Goal: Task Accomplishment & Management: Manage account settings

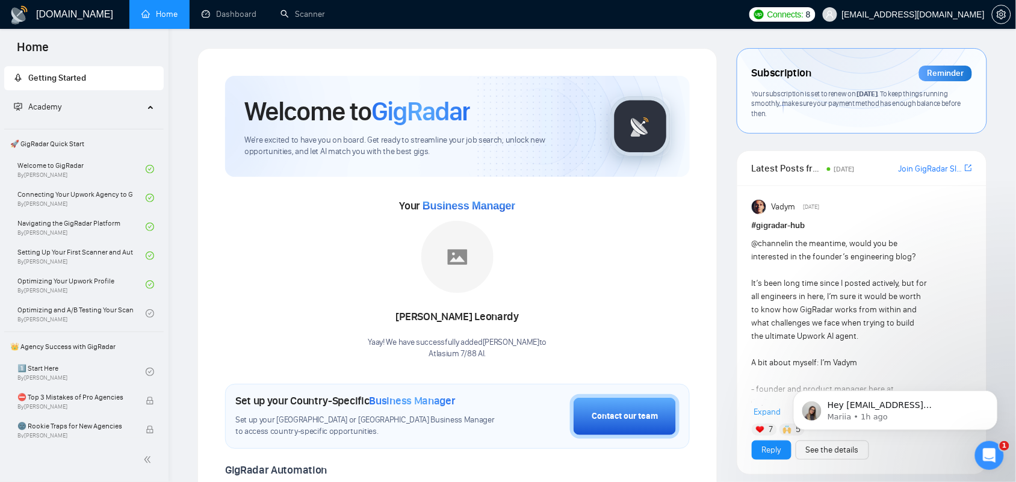
click at [944, 14] on span "[EMAIL_ADDRESS][DOMAIN_NAME]" at bounding box center [913, 14] width 143 height 0
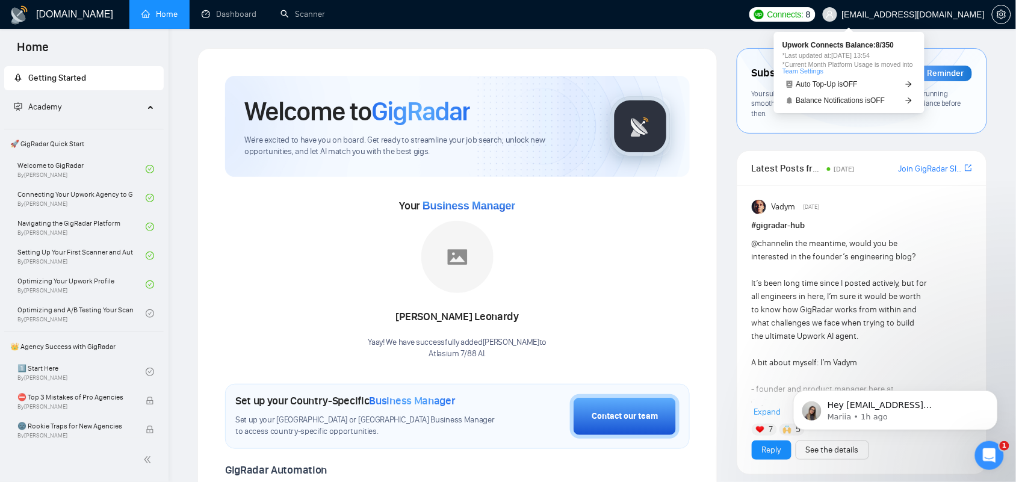
click at [803, 12] on span "Connects:" at bounding box center [785, 14] width 36 height 13
click at [802, 70] on link "Team Settings" at bounding box center [802, 70] width 41 height 7
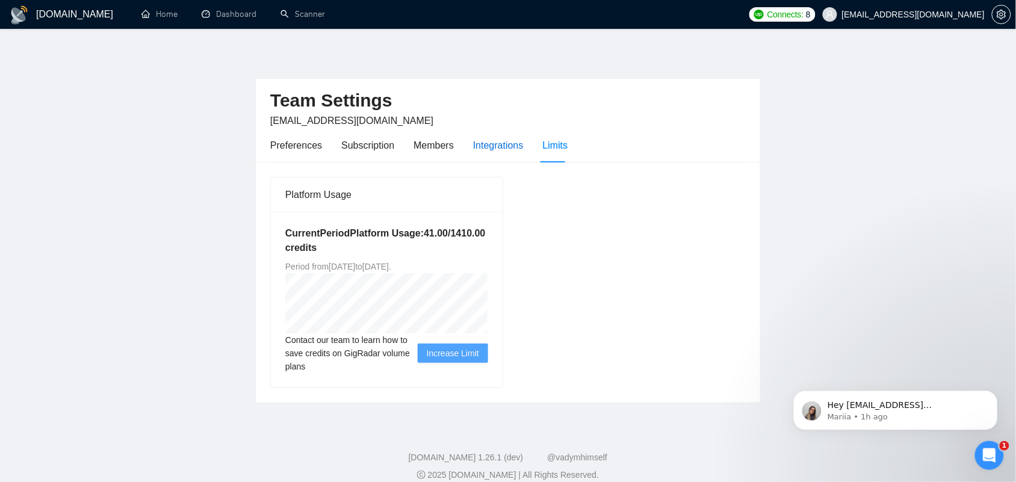
click at [486, 140] on div "Integrations" at bounding box center [498, 145] width 51 height 15
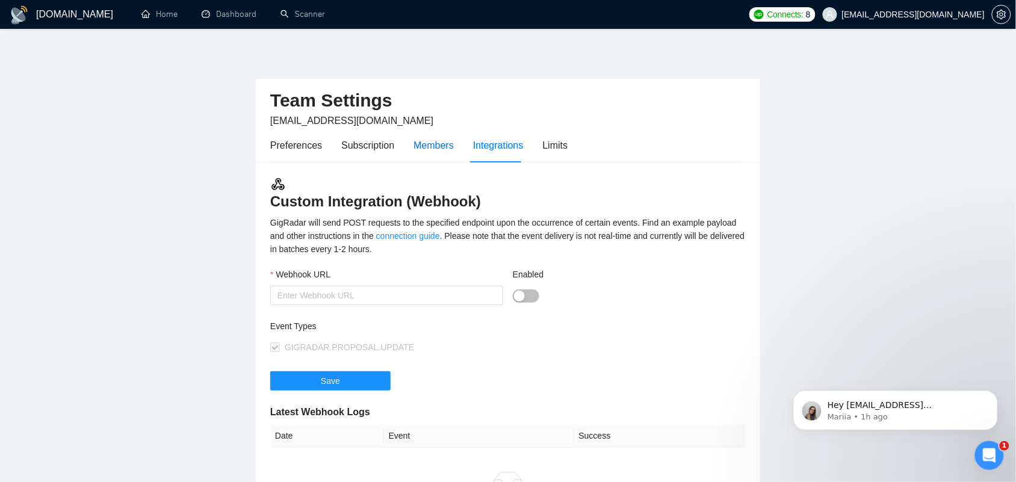
click at [426, 141] on div "Members" at bounding box center [433, 145] width 40 height 15
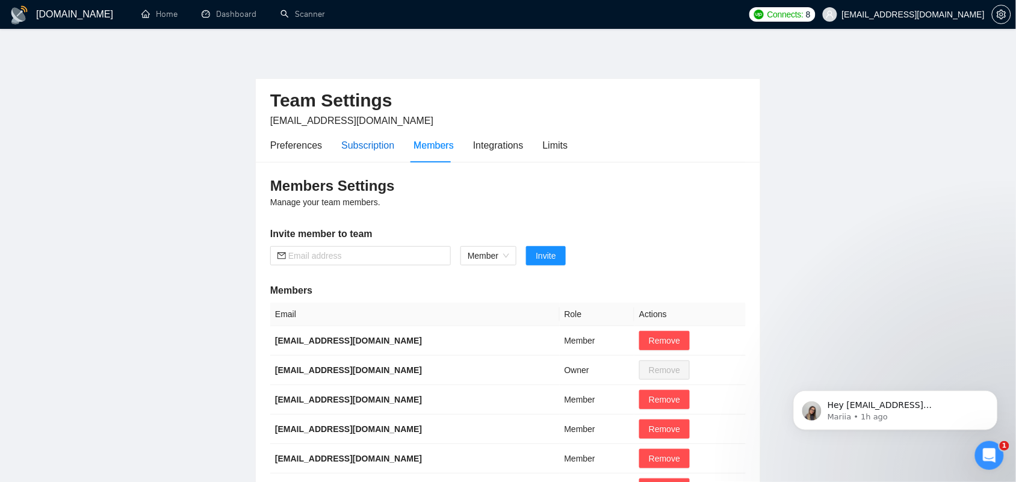
click at [361, 143] on div "Subscription" at bounding box center [367, 145] width 53 height 15
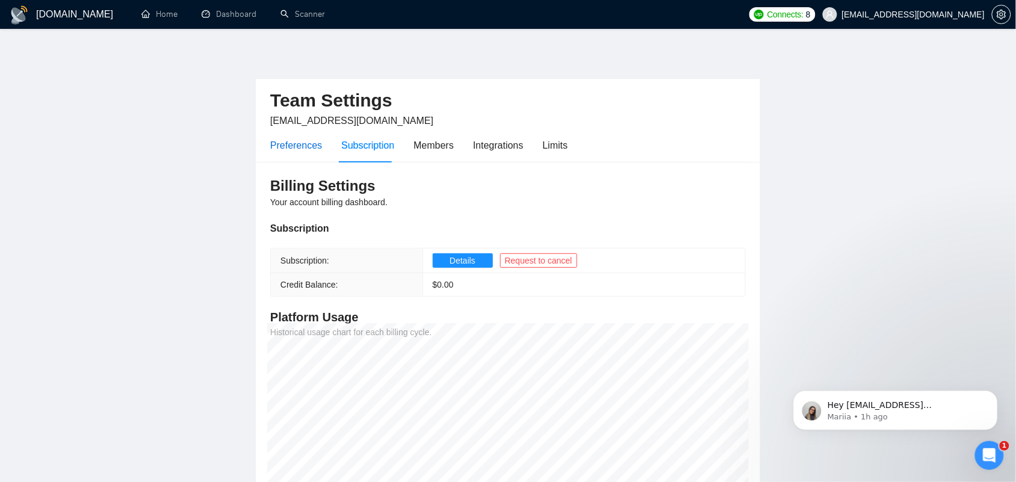
click at [289, 146] on div "Preferences" at bounding box center [296, 145] width 52 height 15
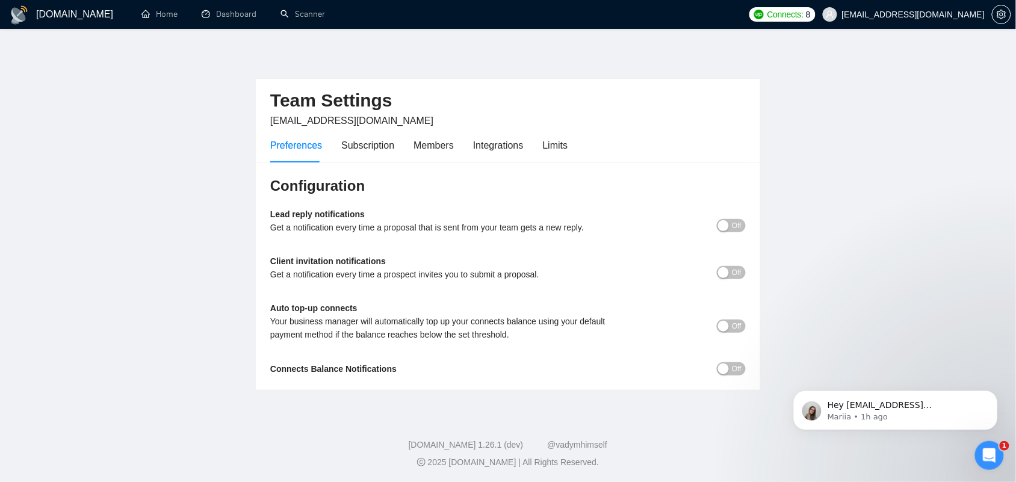
scroll to position [2, 0]
click at [360, 146] on div "Subscription" at bounding box center [367, 144] width 53 height 15
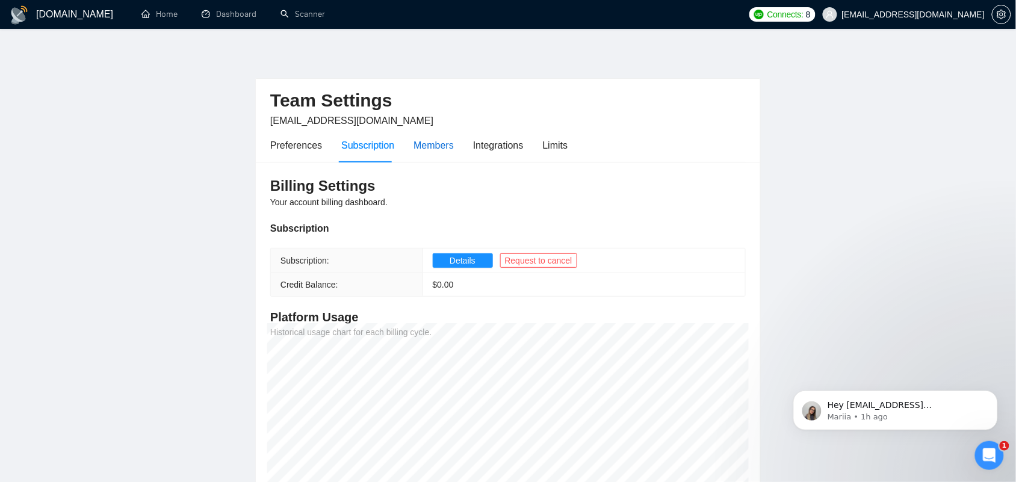
click at [423, 149] on div "Members" at bounding box center [433, 145] width 40 height 15
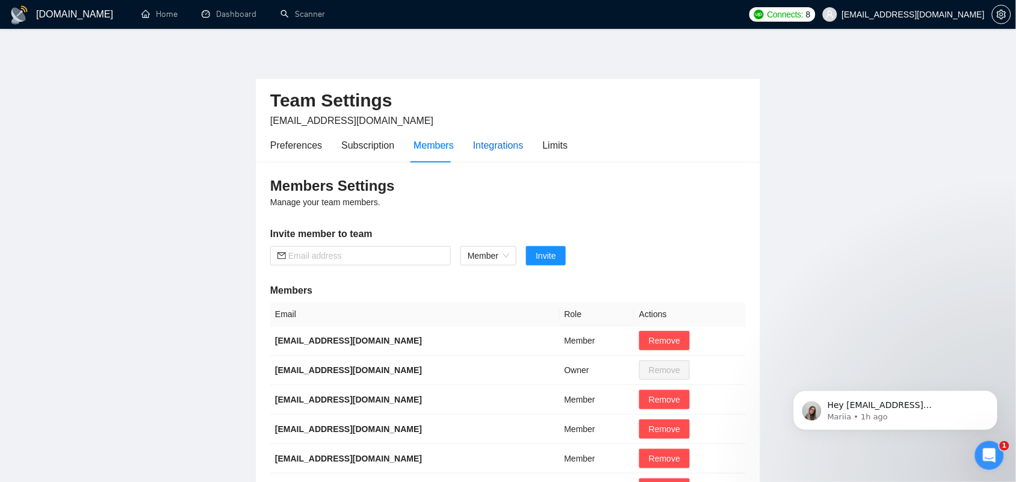
click at [501, 143] on div "Integrations" at bounding box center [498, 145] width 51 height 15
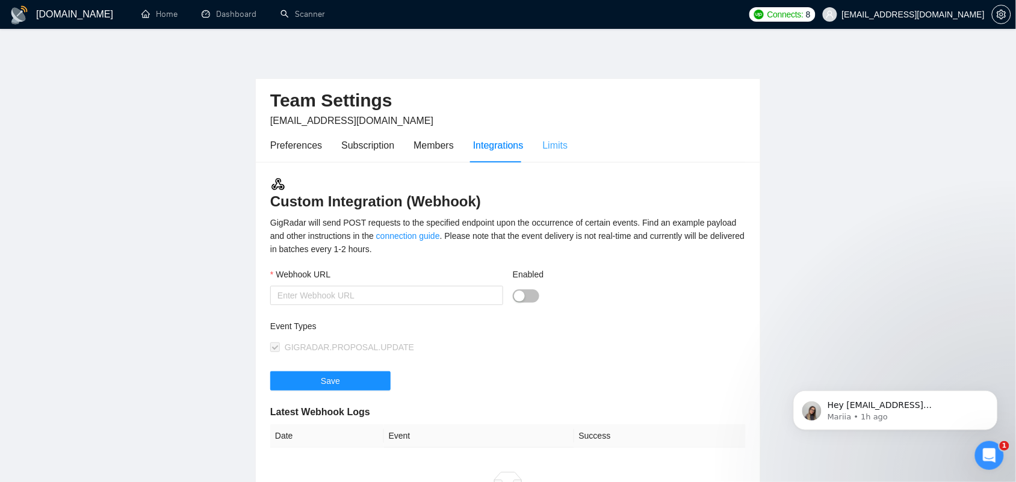
click at [552, 156] on div "Limits" at bounding box center [555, 145] width 25 height 34
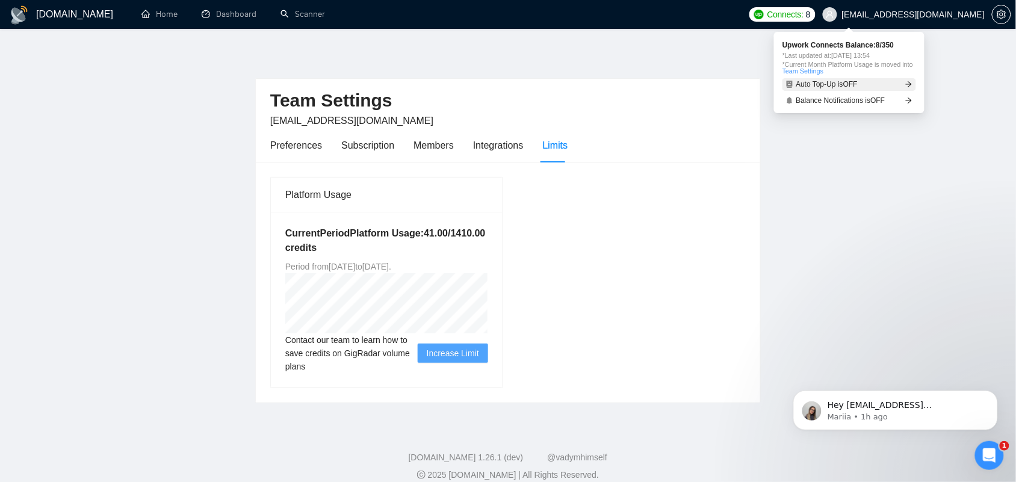
click at [820, 87] on span "Auto Top-Up is OFF" at bounding box center [827, 84] width 62 height 7
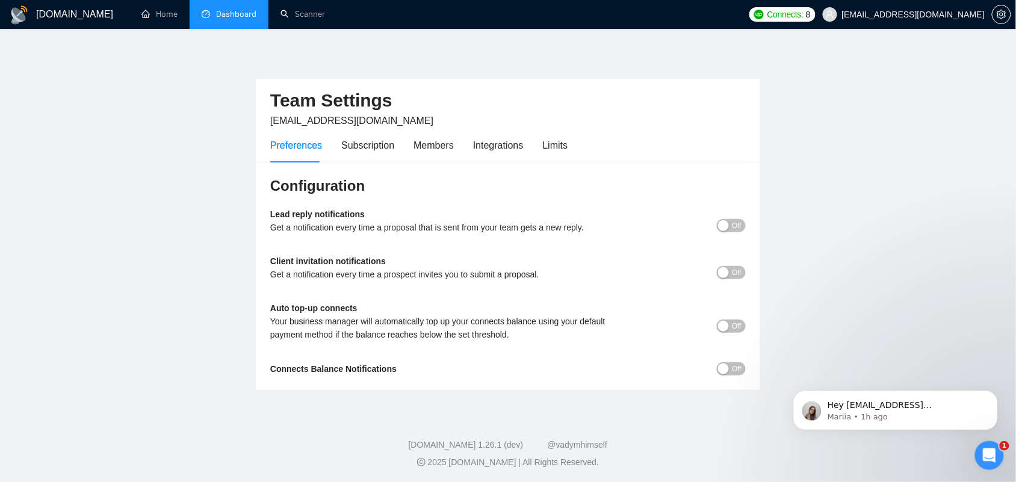
click at [233, 17] on link "Dashboard" at bounding box center [229, 14] width 55 height 10
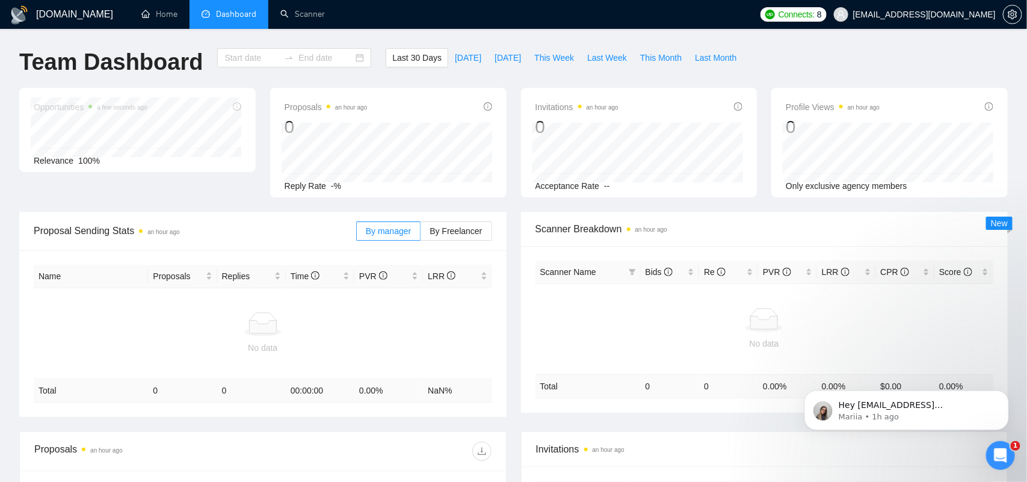
type input "[DATE]"
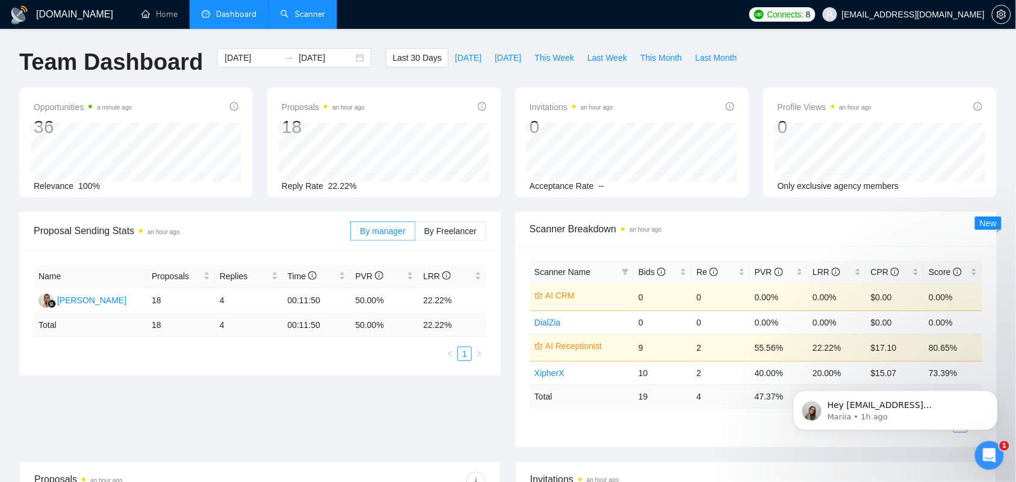
click at [305, 9] on link "Scanner" at bounding box center [302, 14] width 45 height 10
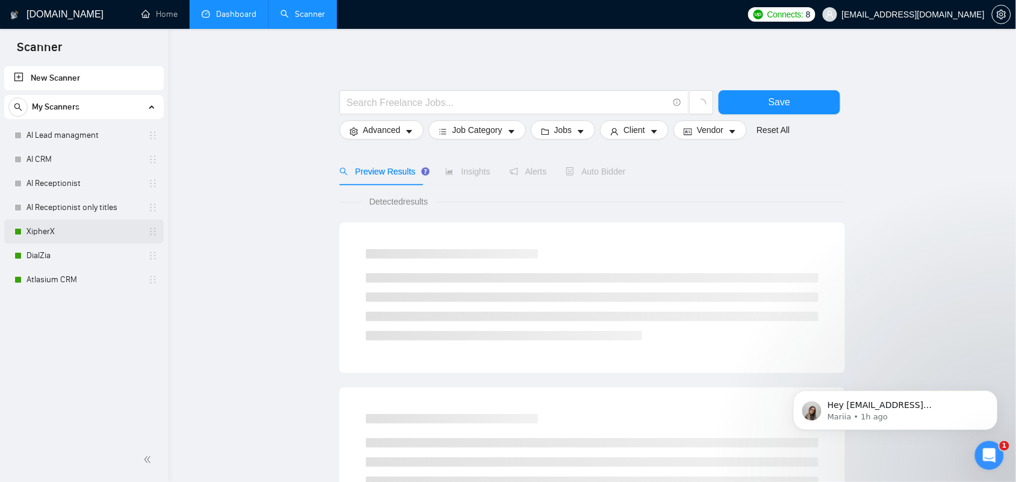
click at [46, 237] on link "XipherX" at bounding box center [83, 232] width 114 height 24
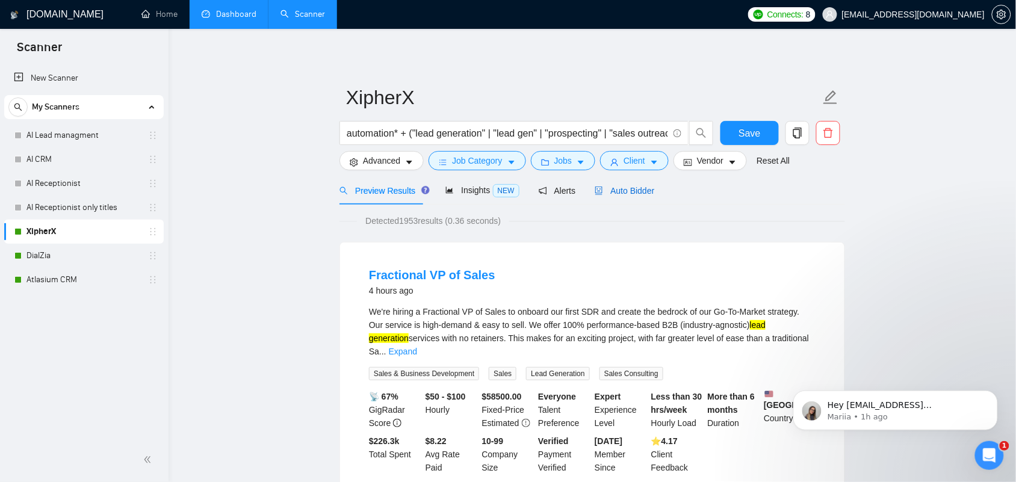
click at [617, 193] on span "Auto Bidder" at bounding box center [625, 191] width 60 height 10
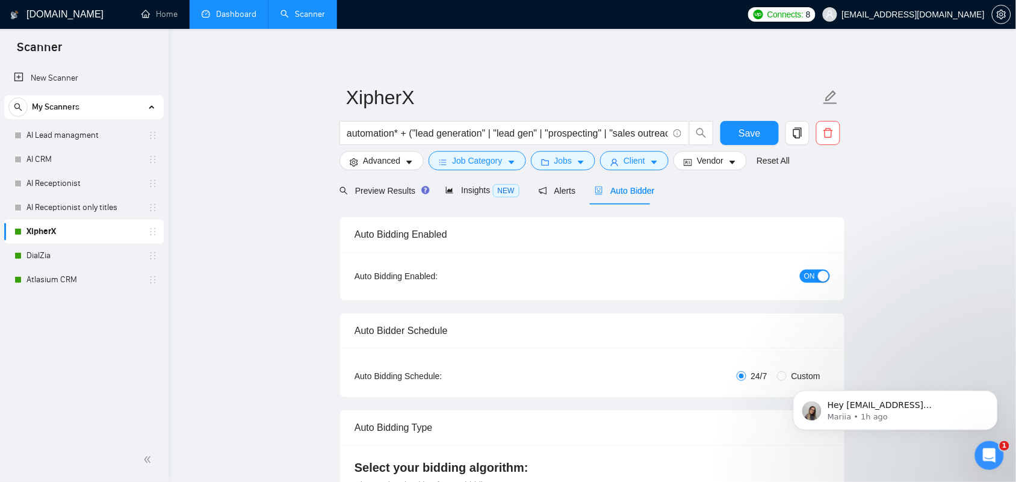
checkbox input "true"
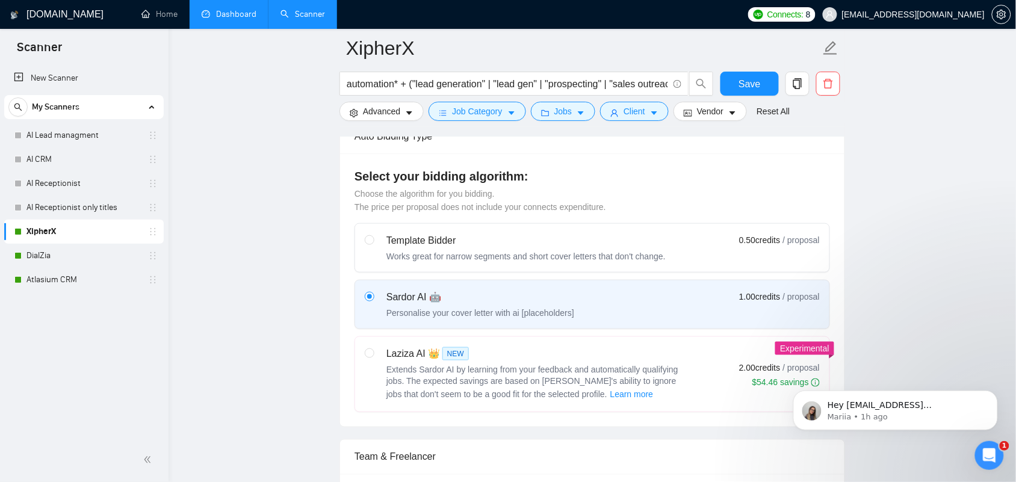
scroll to position [602, 0]
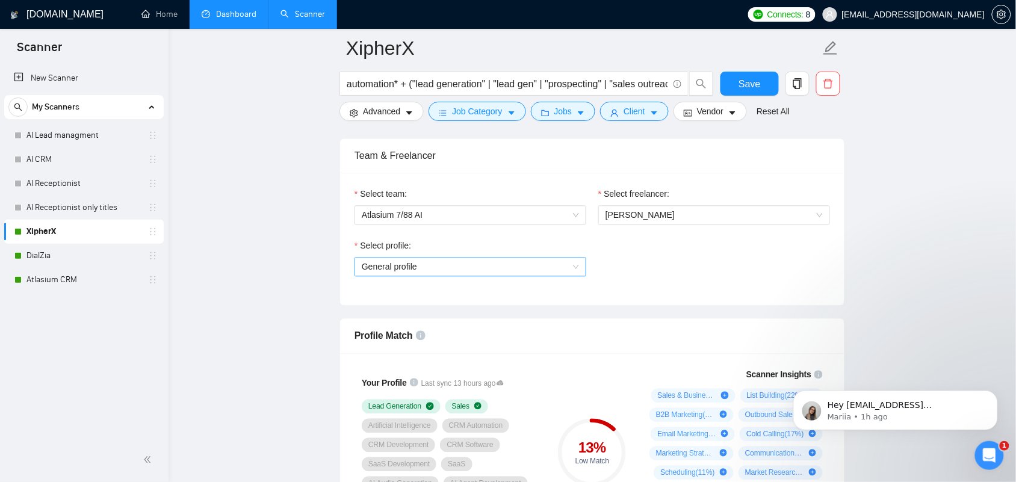
click at [506, 274] on span "General profile" at bounding box center [470, 267] width 217 height 18
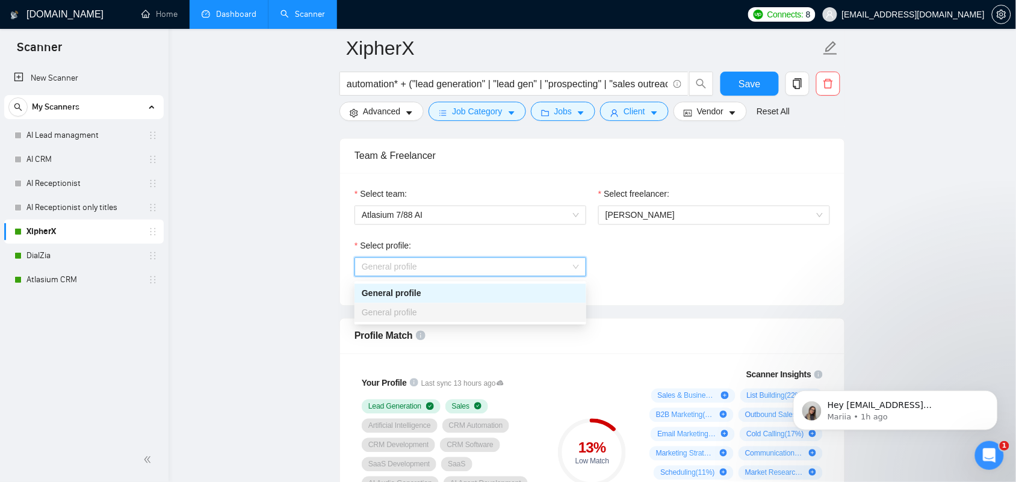
click at [522, 272] on span "General profile" at bounding box center [470, 267] width 217 height 18
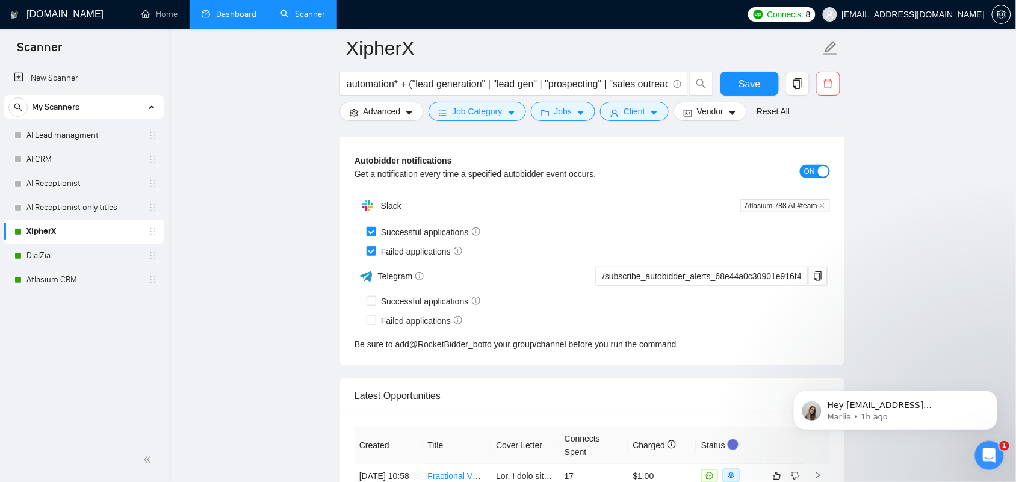
scroll to position [2859, 0]
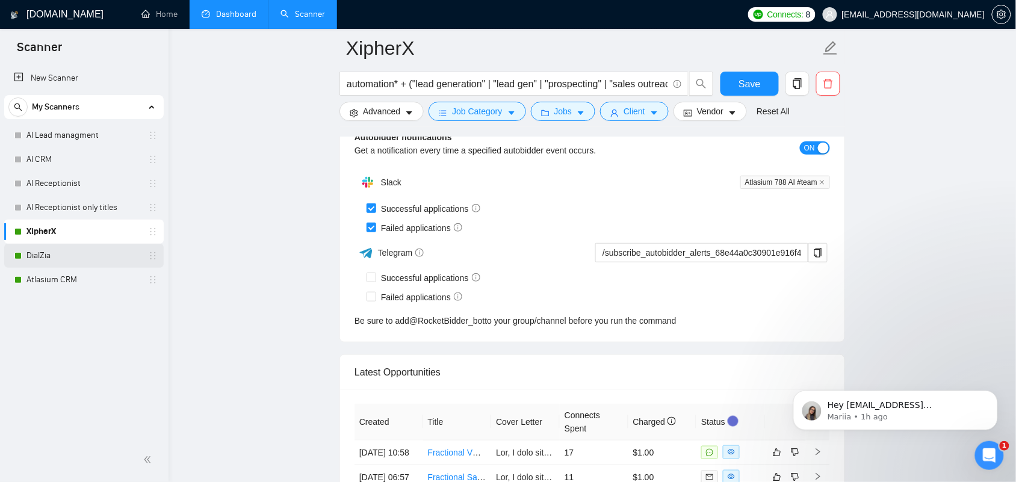
click at [46, 259] on link "DialZia" at bounding box center [83, 256] width 114 height 24
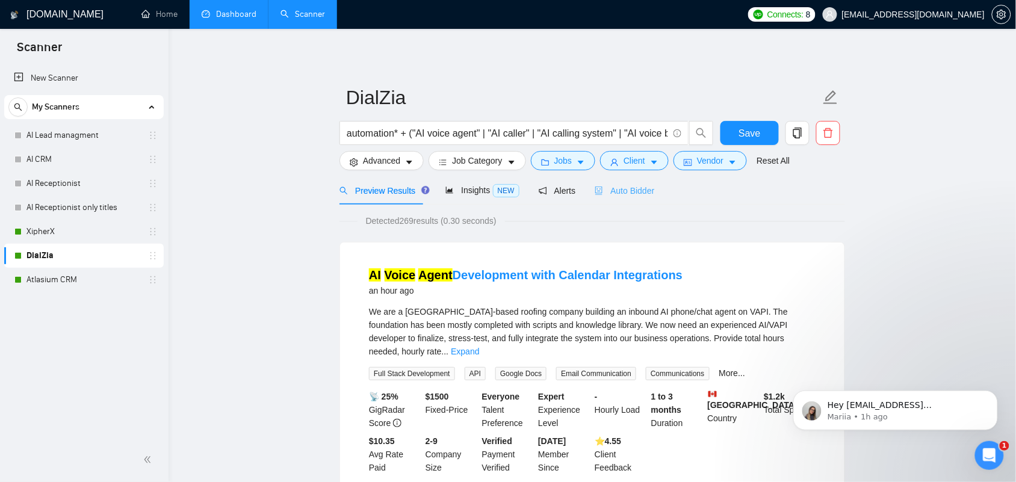
click at [623, 197] on div "Auto Bidder" at bounding box center [625, 190] width 60 height 28
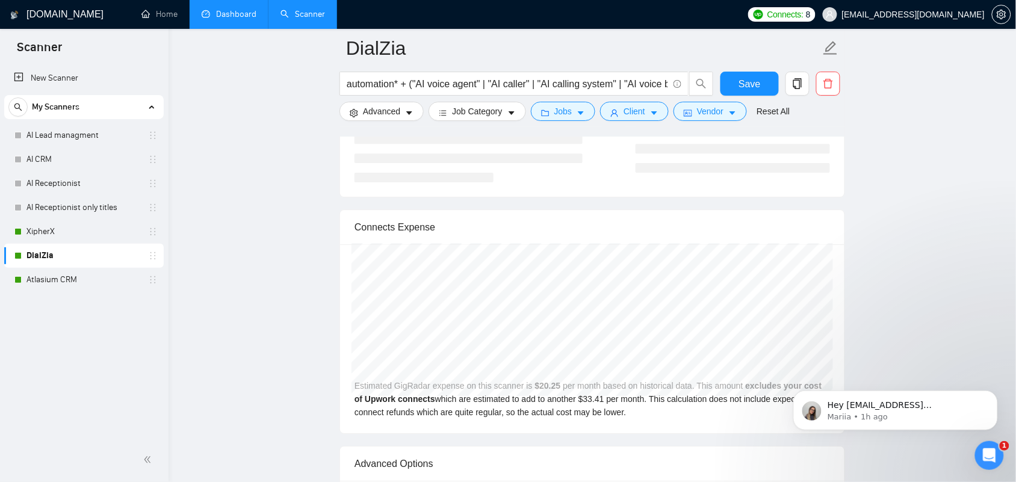
scroll to position [2382, 0]
click at [55, 235] on link "XipherX" at bounding box center [83, 232] width 114 height 24
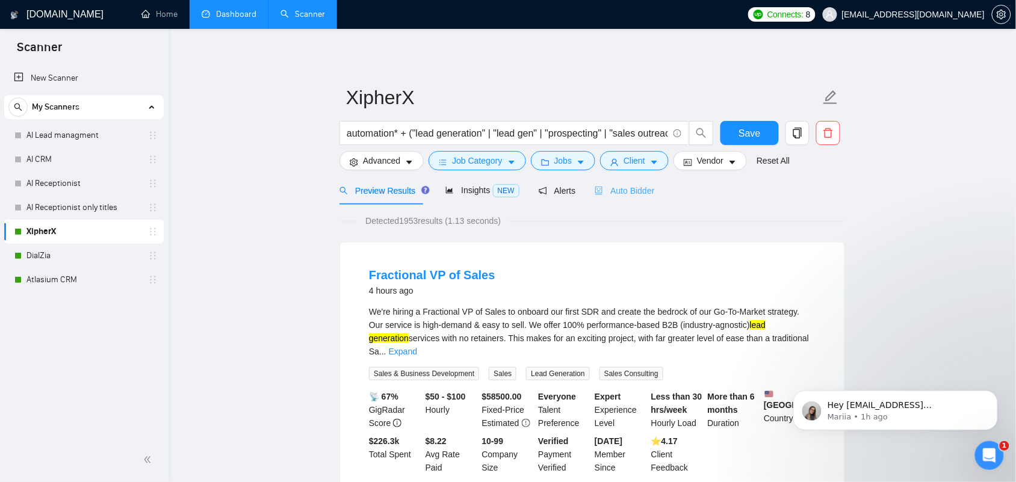
click at [633, 197] on div "Auto Bidder" at bounding box center [625, 190] width 60 height 28
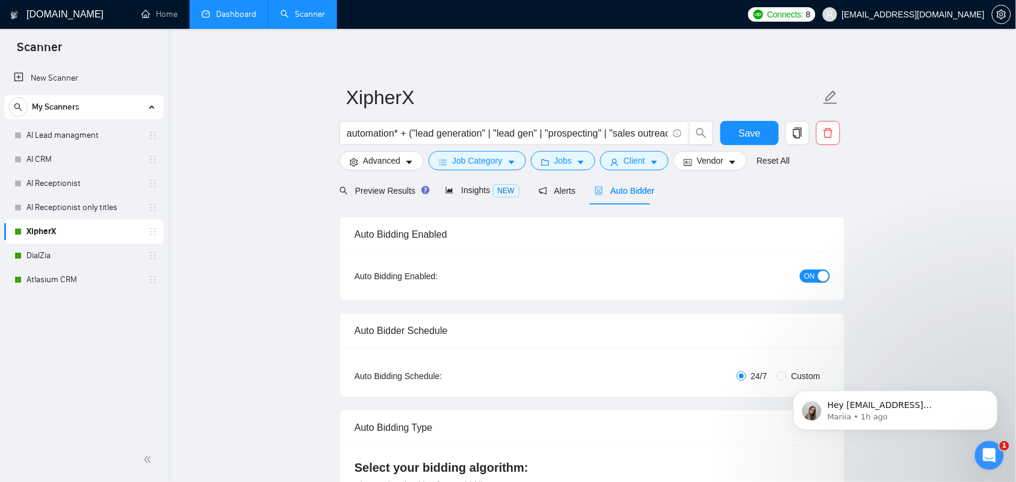
checkbox input "true"
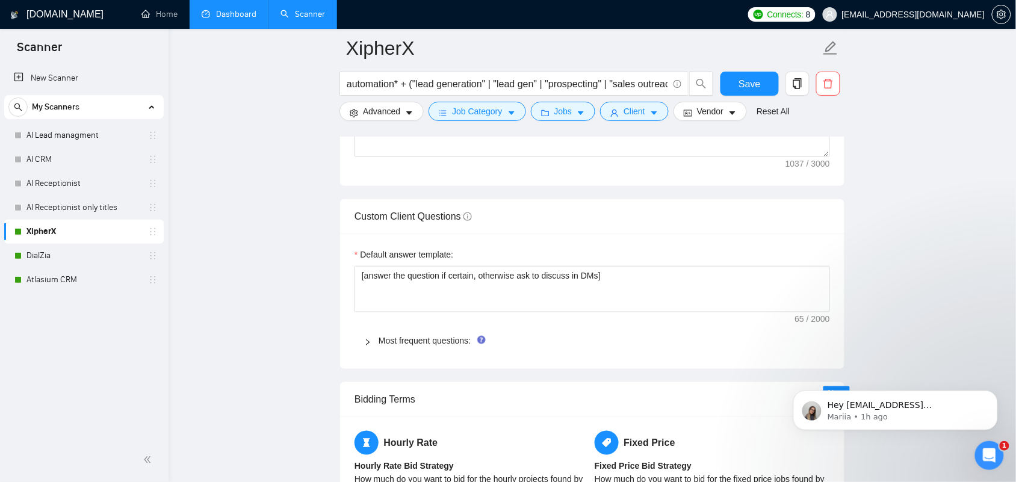
scroll to position [1354, 0]
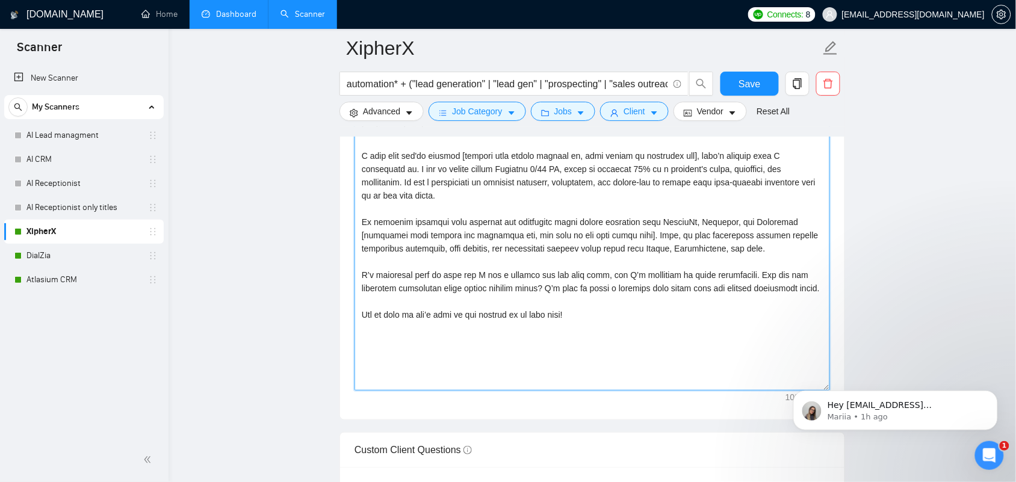
click at [470, 325] on textarea "Cover letter template:" at bounding box center [592, 255] width 475 height 271
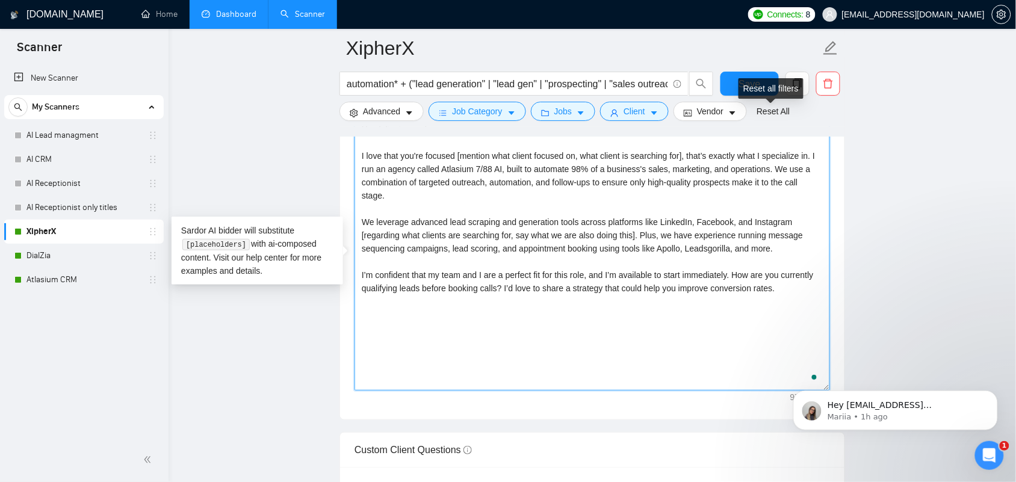
type textarea "Hey [client name], I love that you're focused [mention what client focused on, …"
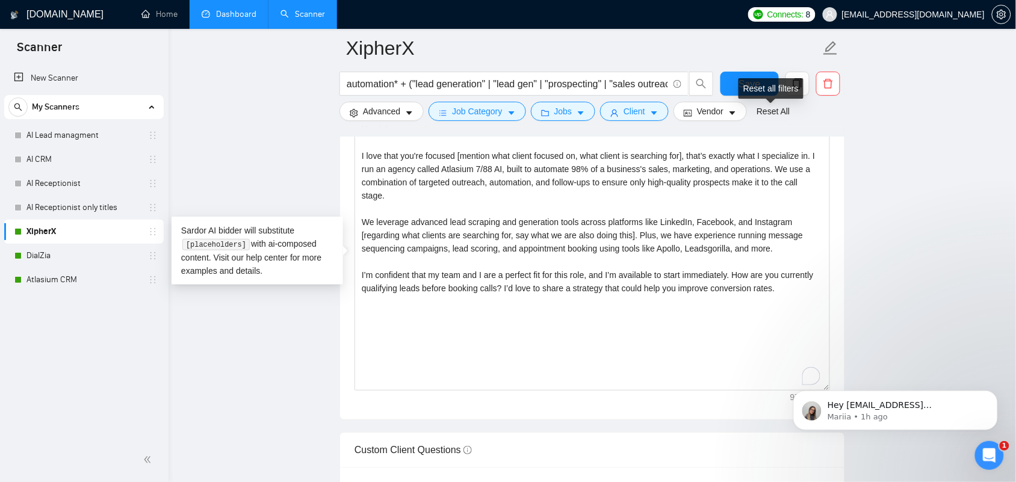
click at [750, 91] on div "Reset all filters" at bounding box center [770, 88] width 65 height 20
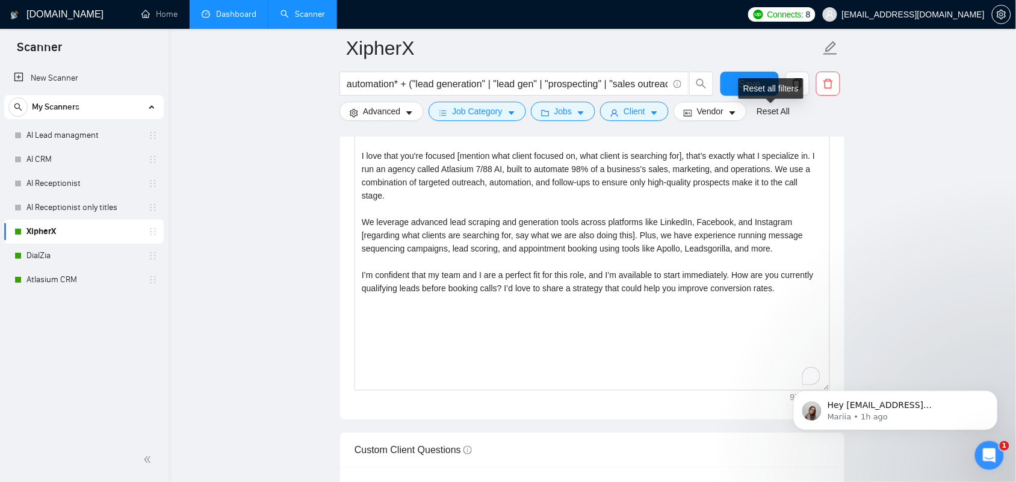
click at [748, 81] on div "Reset all filters" at bounding box center [770, 88] width 65 height 20
click at [741, 74] on button "Save" at bounding box center [749, 84] width 58 height 24
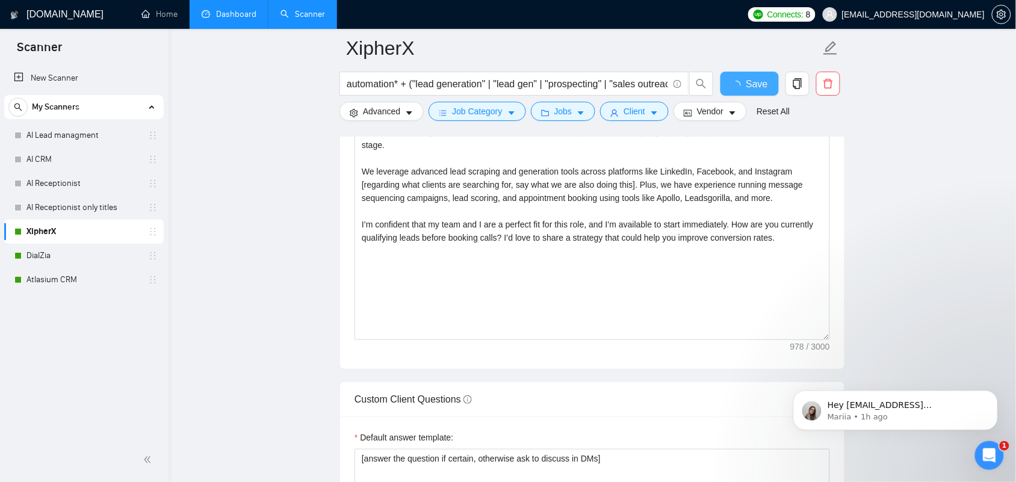
checkbox input "true"
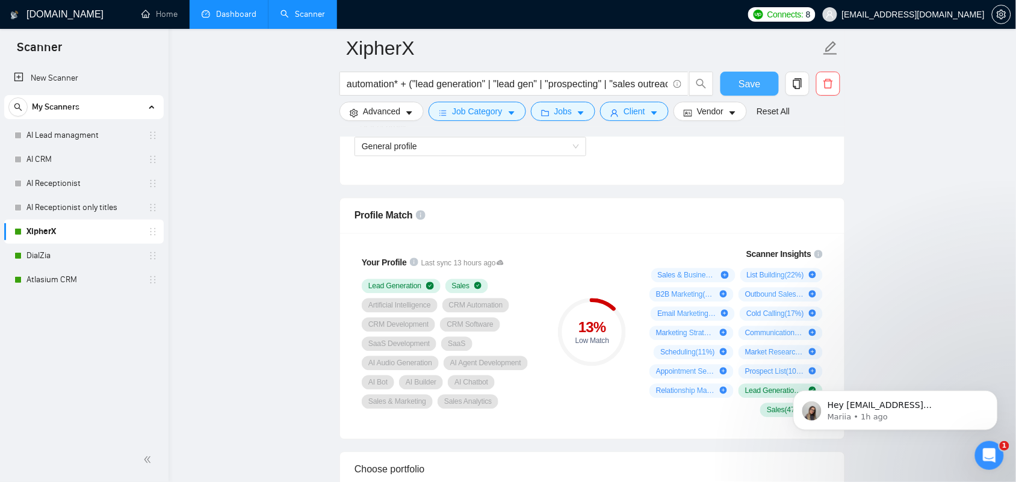
scroll to position [677, 0]
